Goal: Transaction & Acquisition: Download file/media

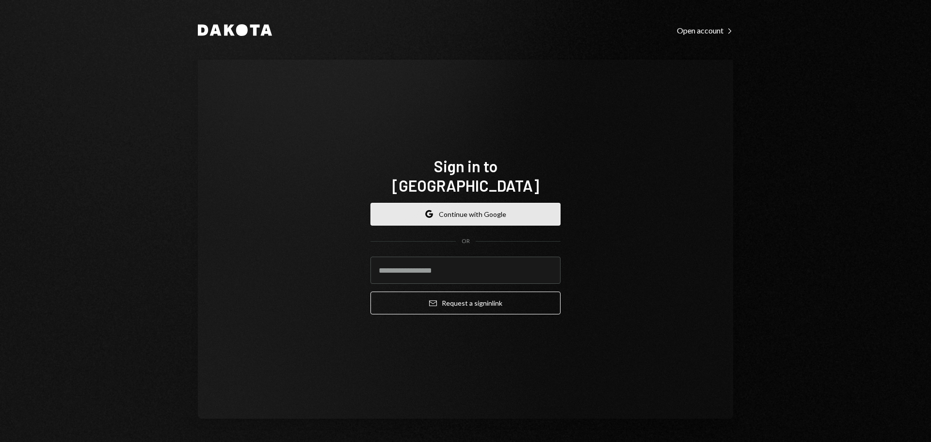
click at [458, 203] on button "Google Continue with Google" at bounding box center [465, 214] width 190 height 23
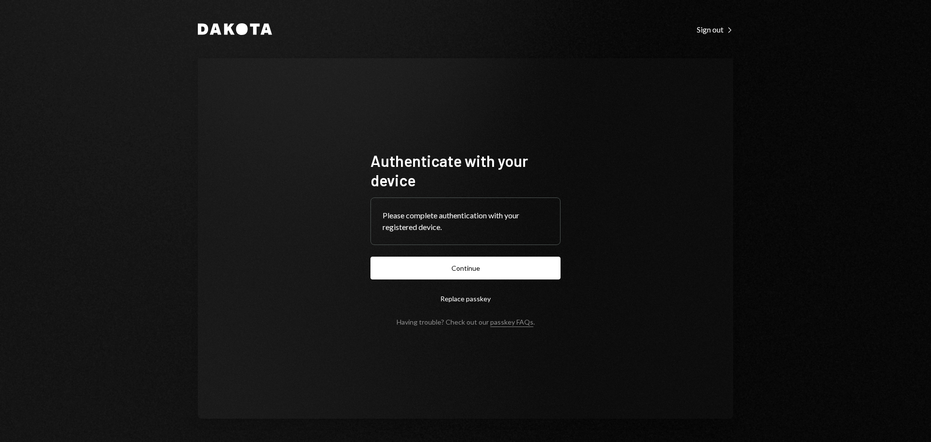
click at [497, 269] on button "Continue" at bounding box center [465, 267] width 190 height 23
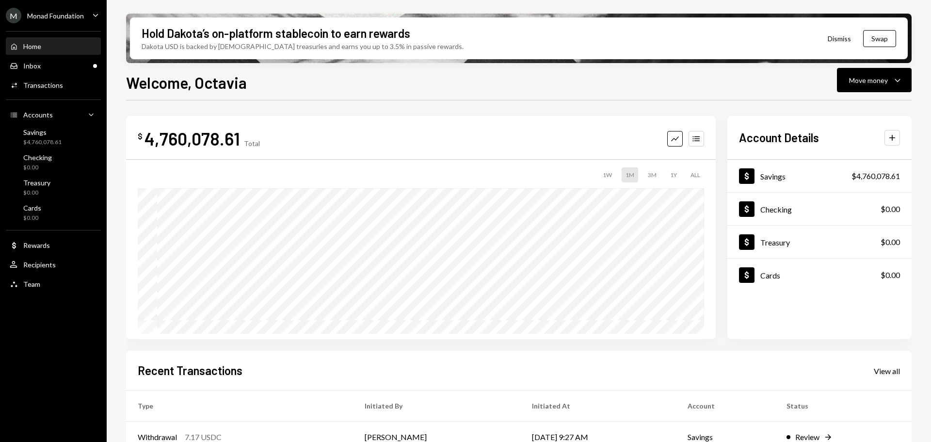
click at [72, 11] on div "M Monad Foundation" at bounding box center [45, 16] width 78 height 16
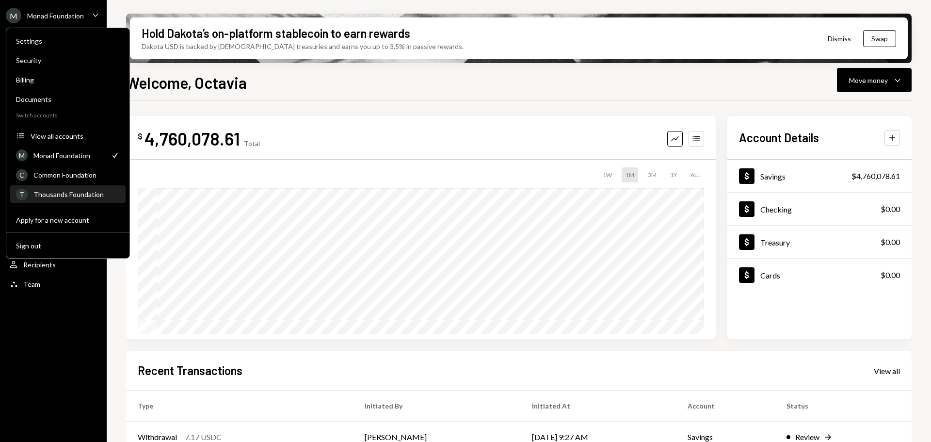
click at [69, 187] on div "T Thousands Foundation" at bounding box center [68, 194] width 104 height 16
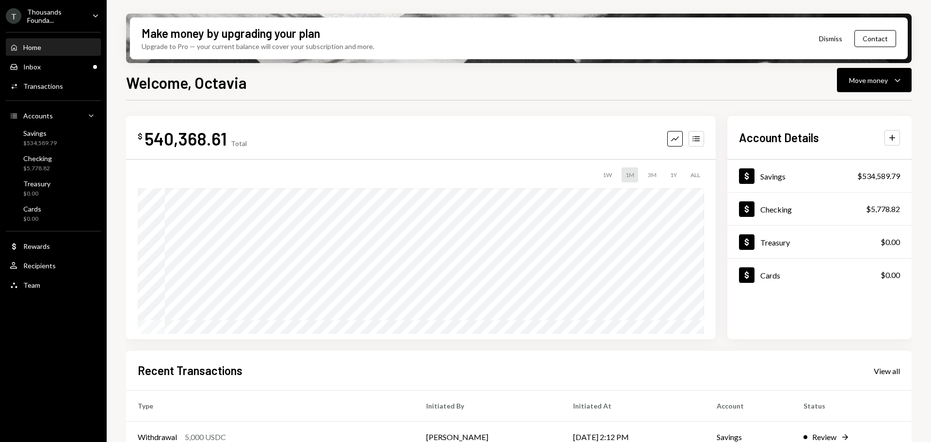
click at [91, 14] on icon "Caret Down" at bounding box center [95, 15] width 11 height 11
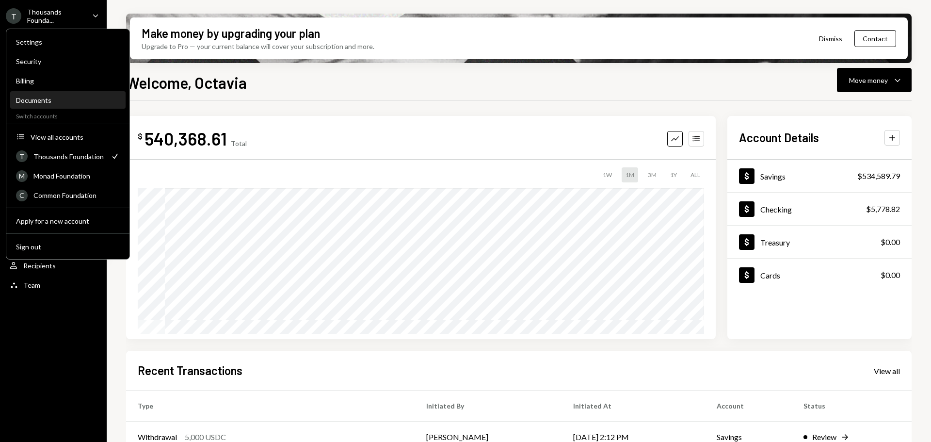
click at [45, 101] on div "Documents" at bounding box center [68, 100] width 104 height 8
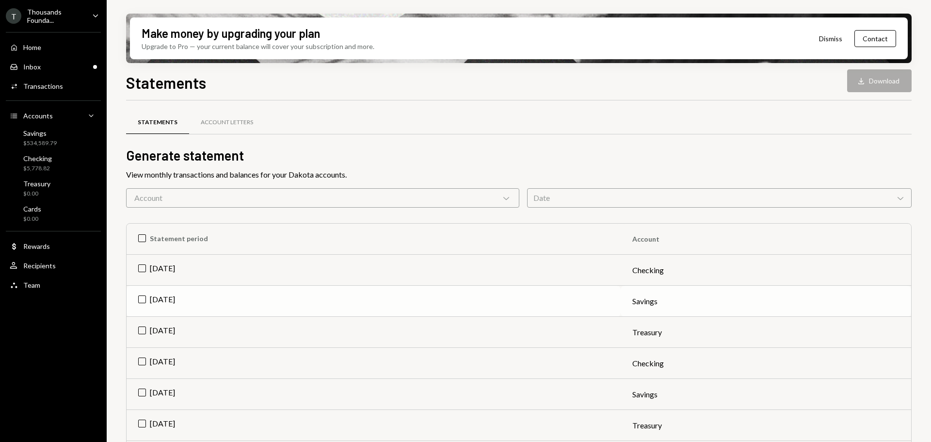
click at [136, 295] on td "Aug 2025" at bounding box center [374, 300] width 494 height 31
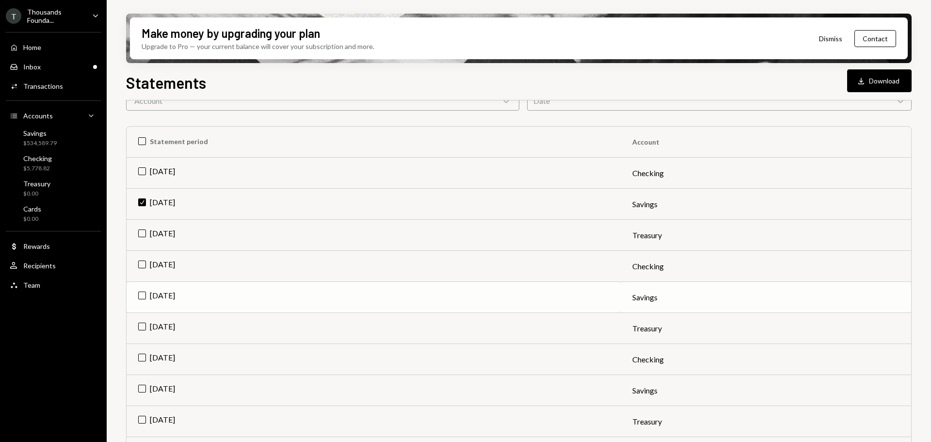
click at [142, 294] on td "Jul 2025" at bounding box center [374, 297] width 494 height 31
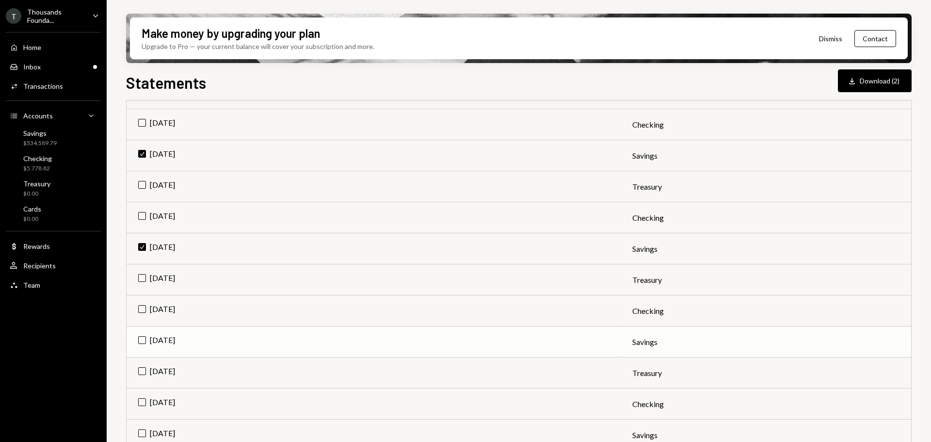
scroll to position [194, 0]
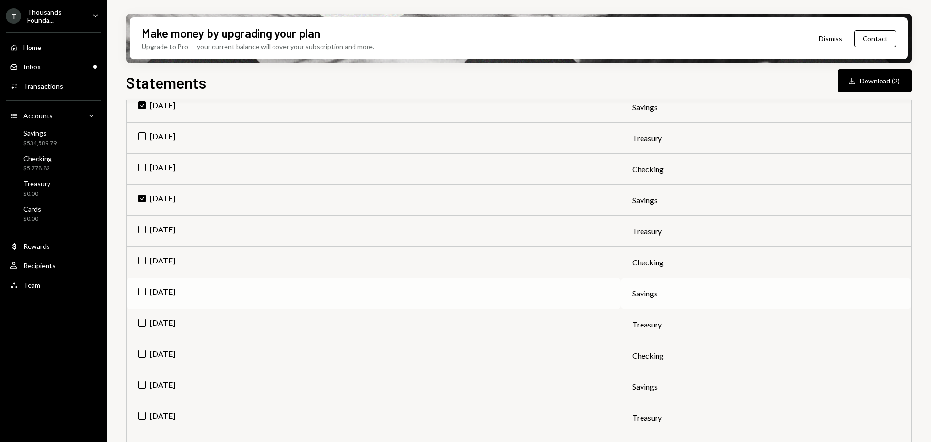
click at [139, 291] on td "Jun 2025" at bounding box center [374, 293] width 494 height 31
click at [859, 74] on button "Download Download (3)" at bounding box center [875, 80] width 74 height 23
